Goal: Navigation & Orientation: Find specific page/section

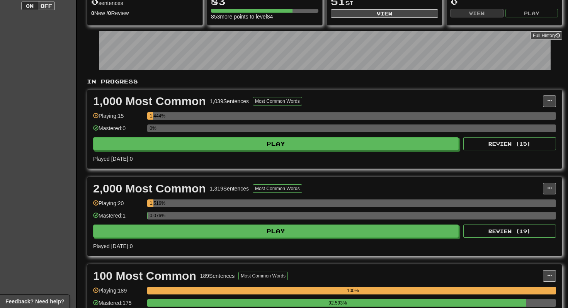
scroll to position [97, 0]
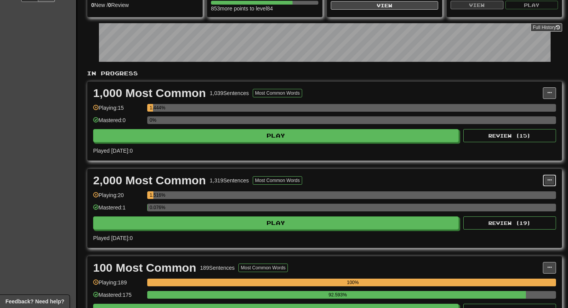
click at [550, 185] on button at bounding box center [549, 181] width 13 height 12
click at [521, 192] on span "Manage Sentences" at bounding box center [516, 194] width 47 height 6
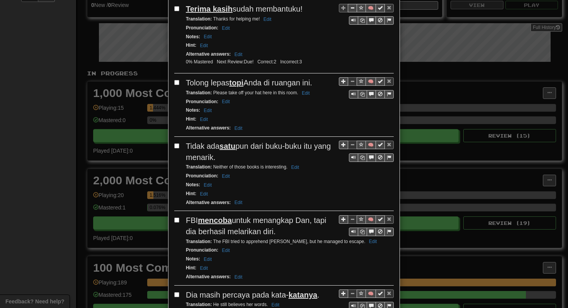
scroll to position [0, 0]
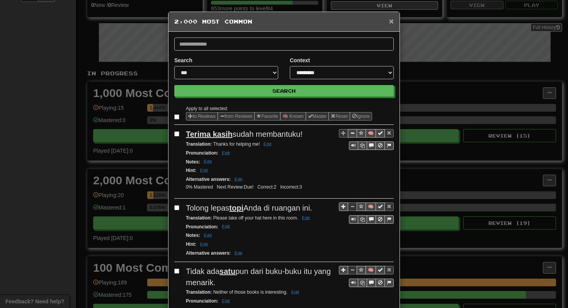
click at [393, 24] on span "×" at bounding box center [391, 21] width 5 height 9
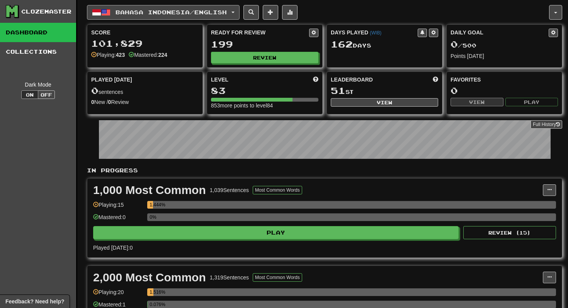
click at [139, 15] on button "Bahasa Indonesia / English" at bounding box center [163, 12] width 153 height 15
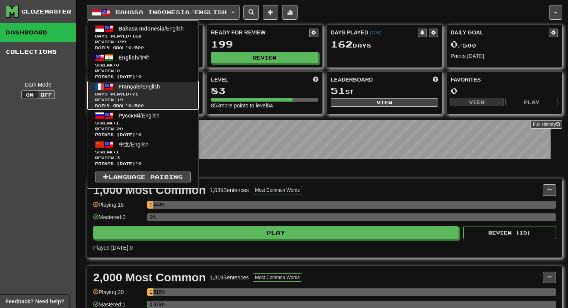
click at [139, 86] on span "Français" at bounding box center [130, 86] width 22 height 6
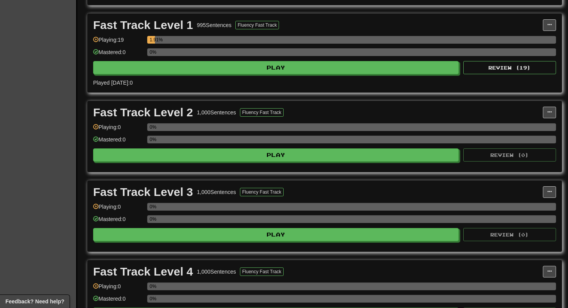
scroll to position [325, 0]
